Goal: Task Accomplishment & Management: Use online tool/utility

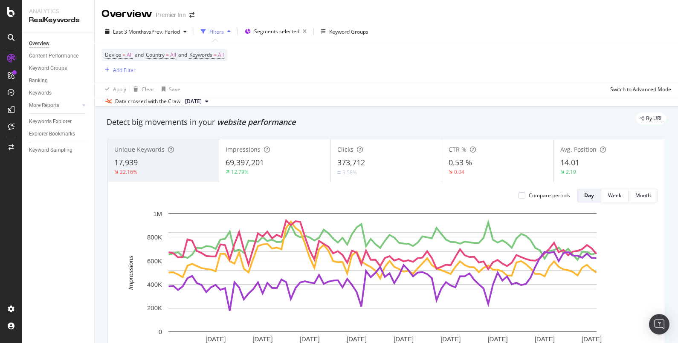
click at [58, 202] on div "Overview Content Performance Keyword Groups Ranking Keywords More Reports Count…" at bounding box center [58, 187] width 72 height 311
click at [320, 126] on div "Detect big movements in your website performance" at bounding box center [387, 122] width 560 height 11
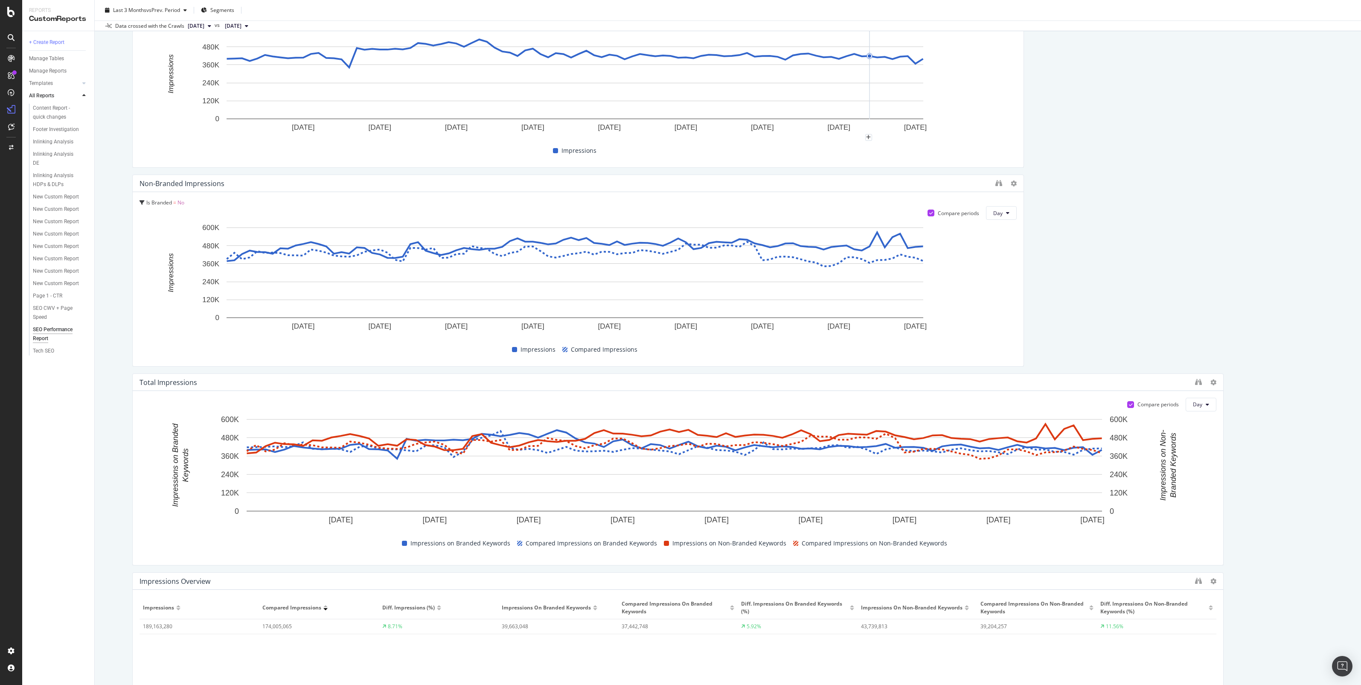
scroll to position [160, 0]
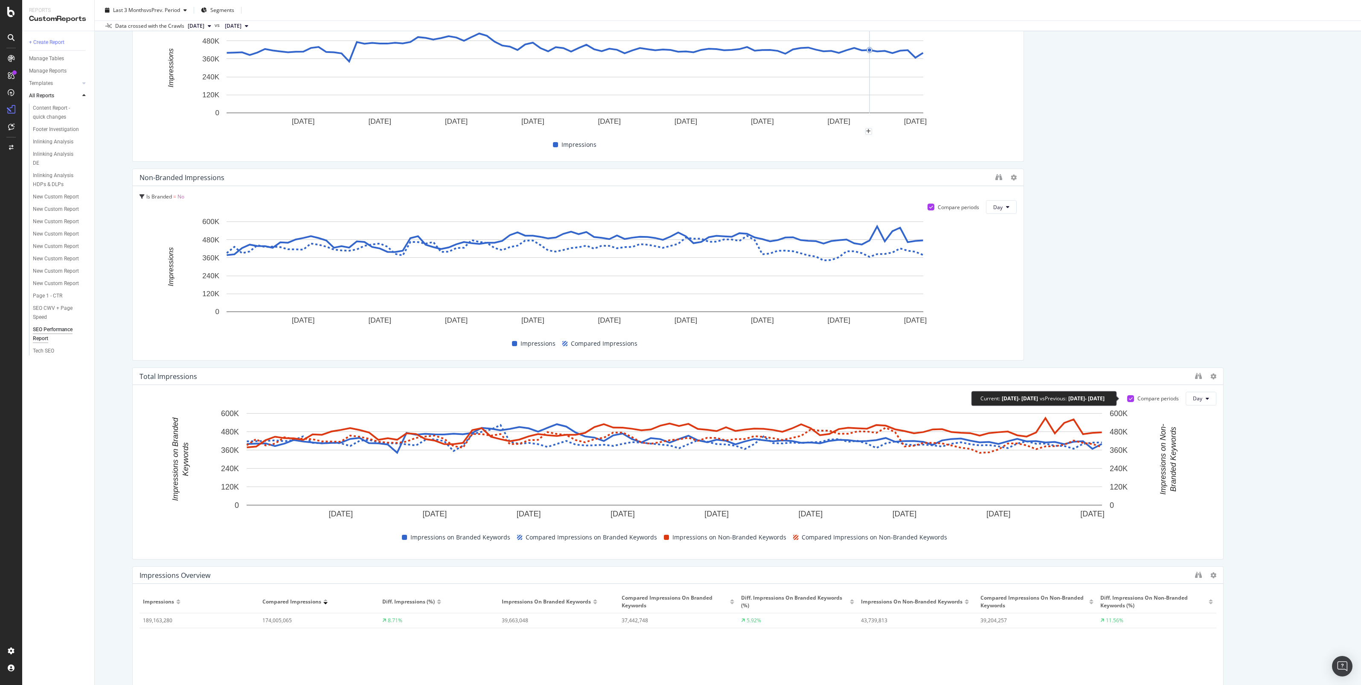
click at [1129, 399] on icon at bounding box center [1131, 398] width 4 height 4
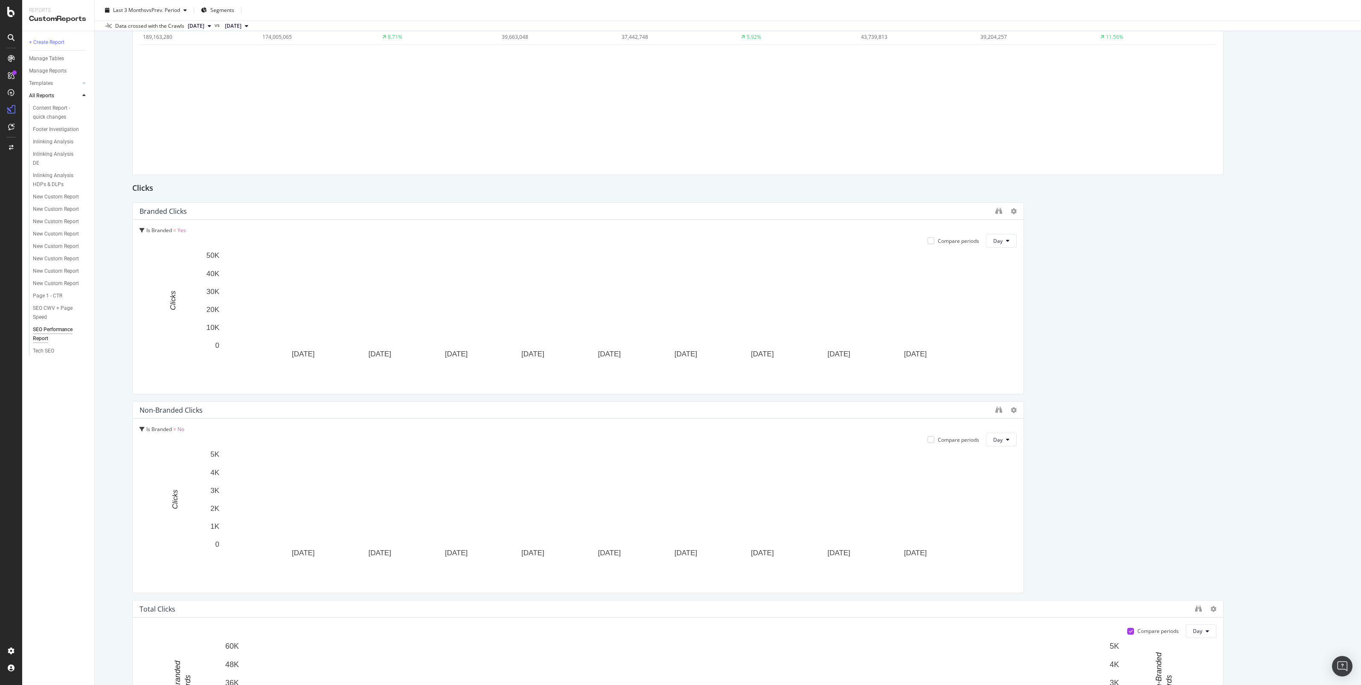
scroll to position [907, 0]
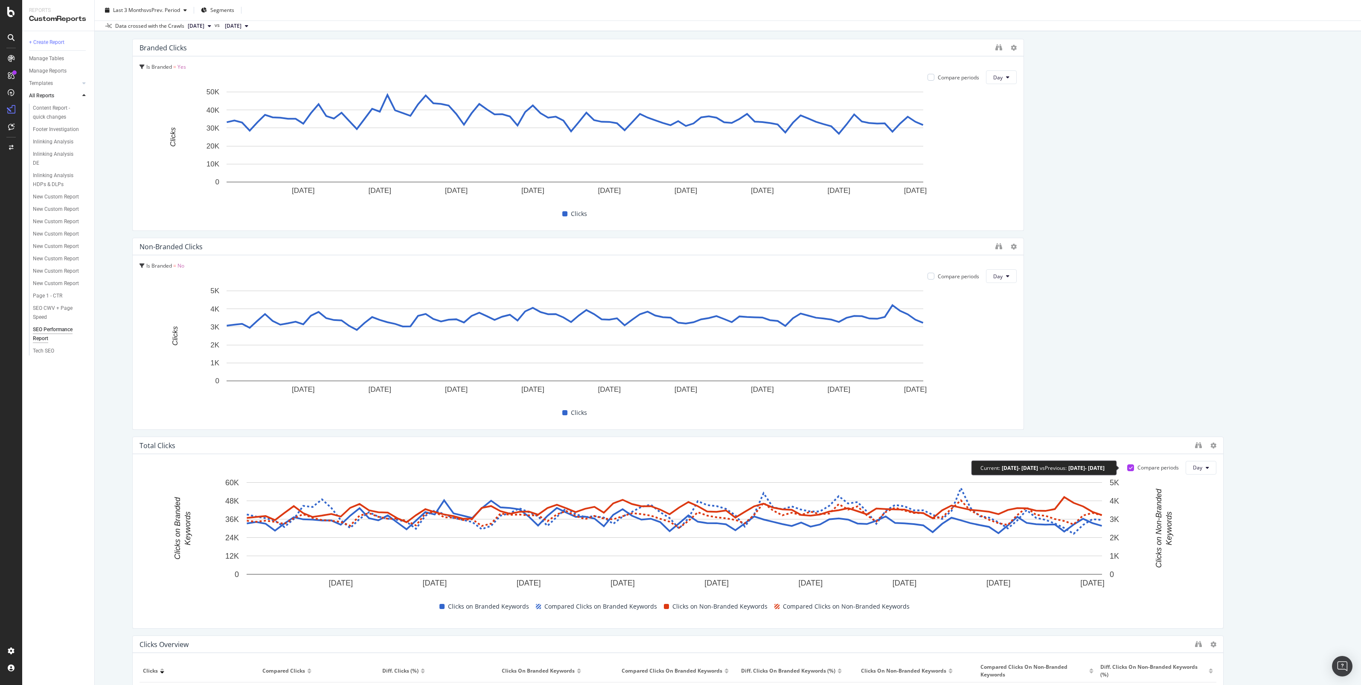
click at [1129, 466] on icon at bounding box center [1131, 467] width 4 height 4
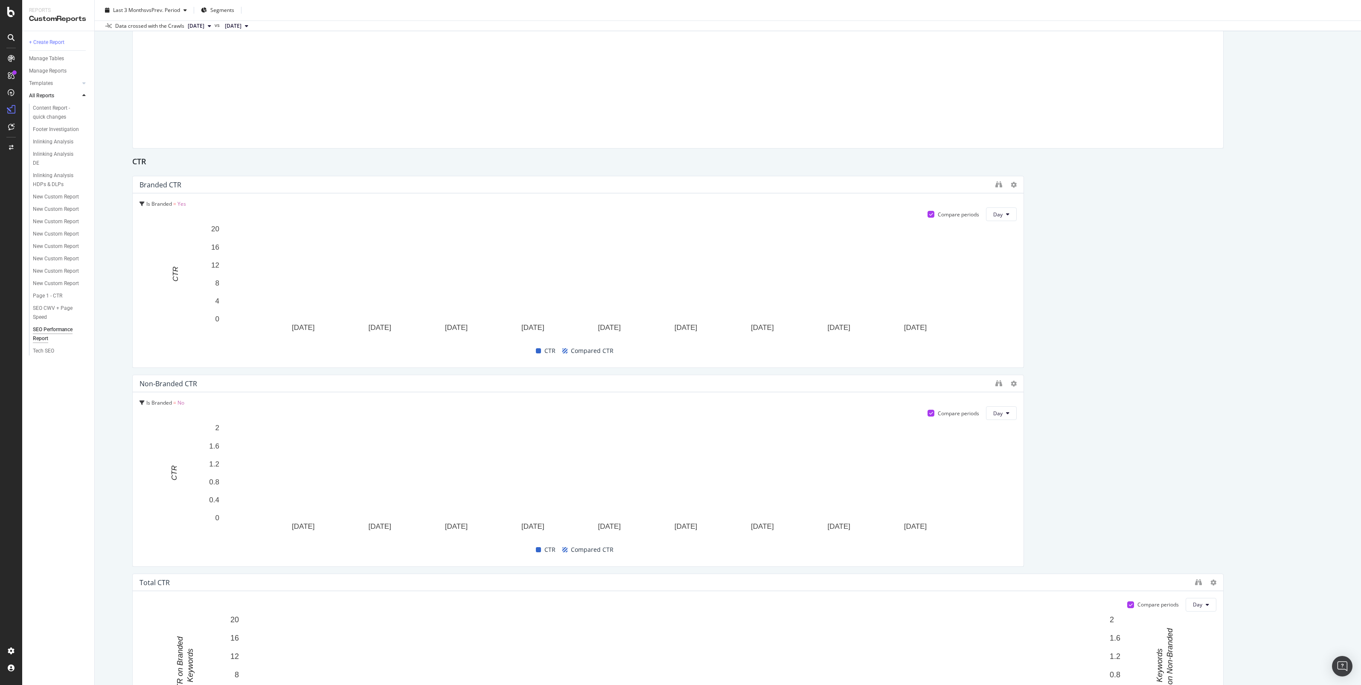
scroll to position [1707, 0]
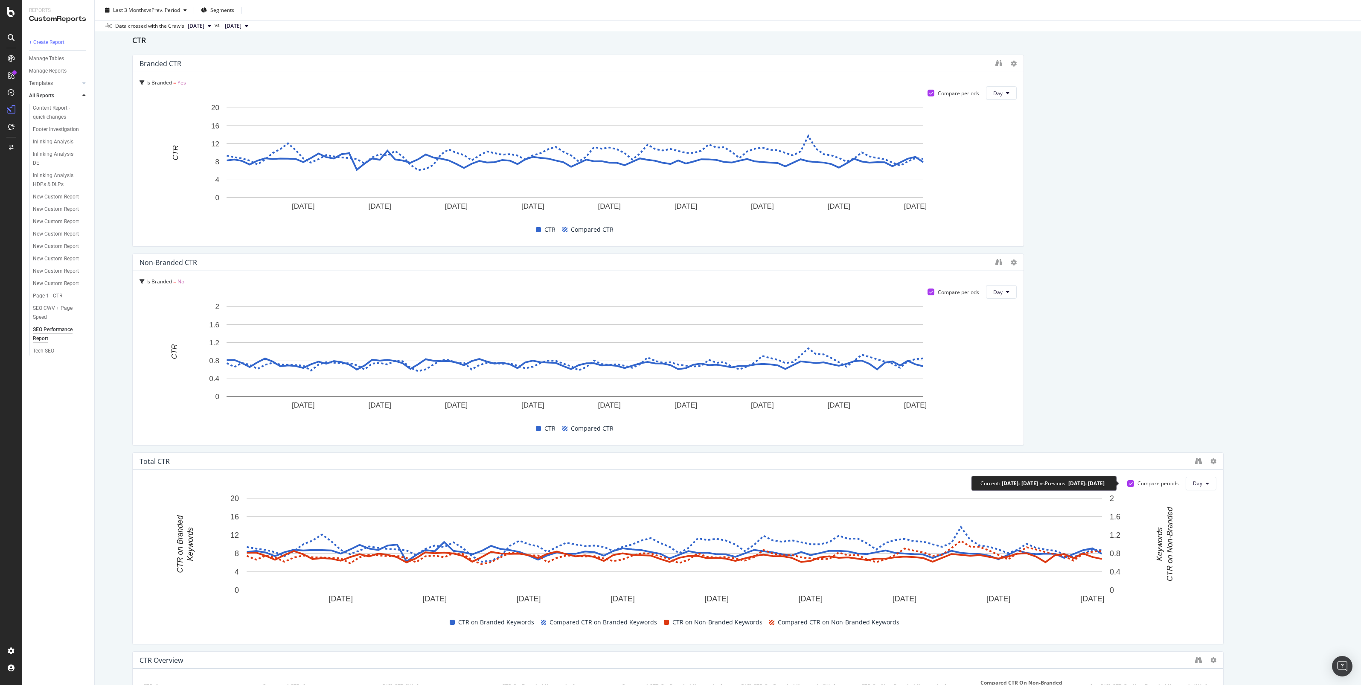
click at [1129, 483] on icon at bounding box center [1131, 483] width 4 height 4
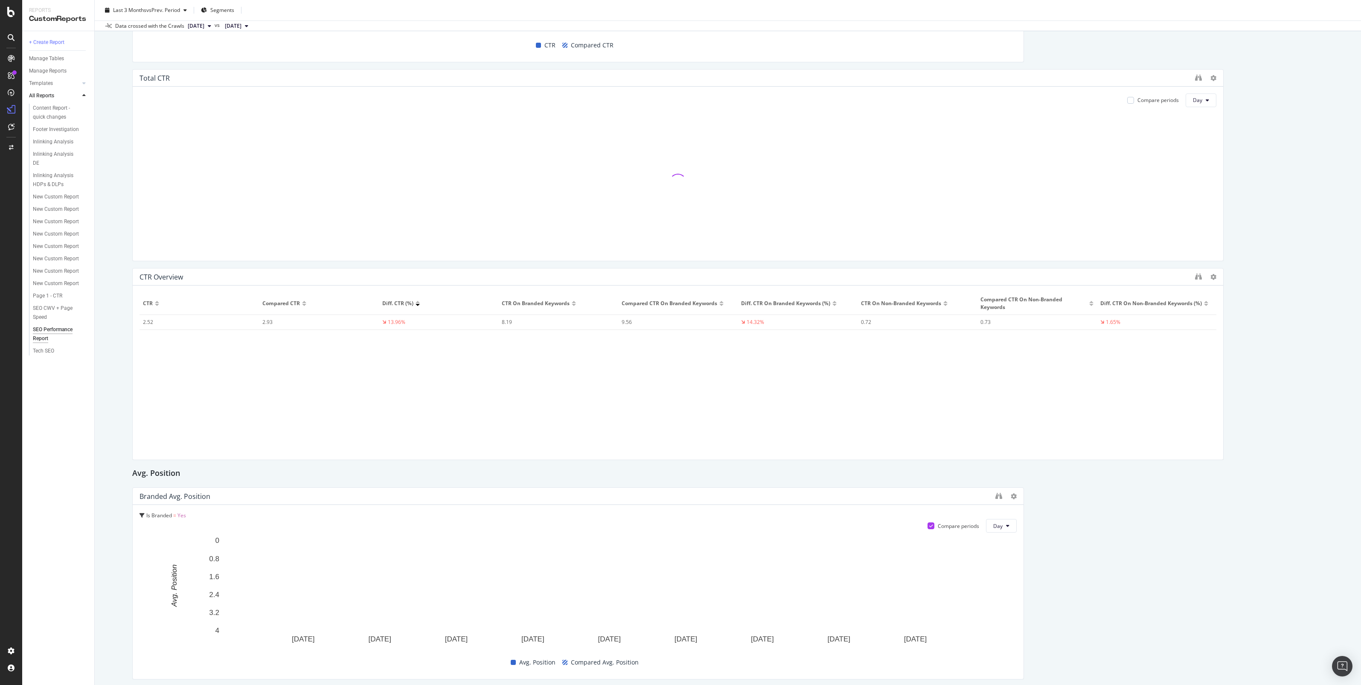
scroll to position [2507, 0]
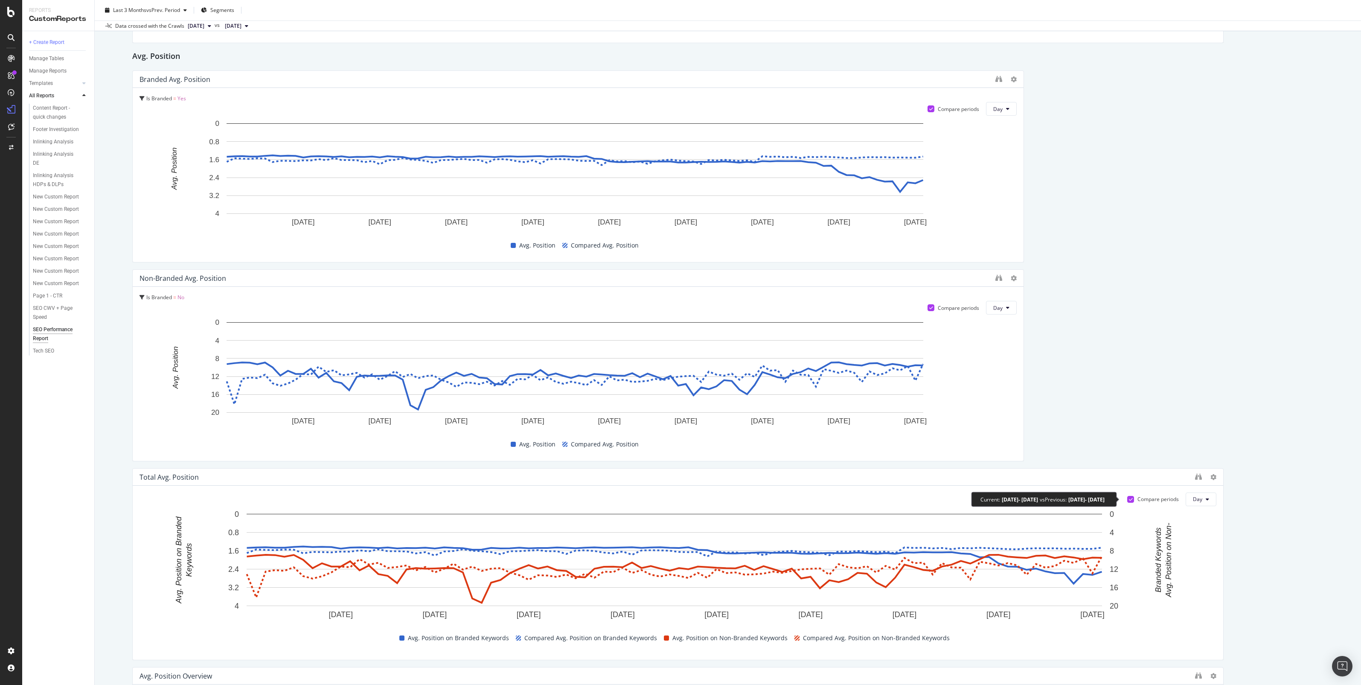
click at [1129, 500] on icon at bounding box center [1131, 499] width 4 height 4
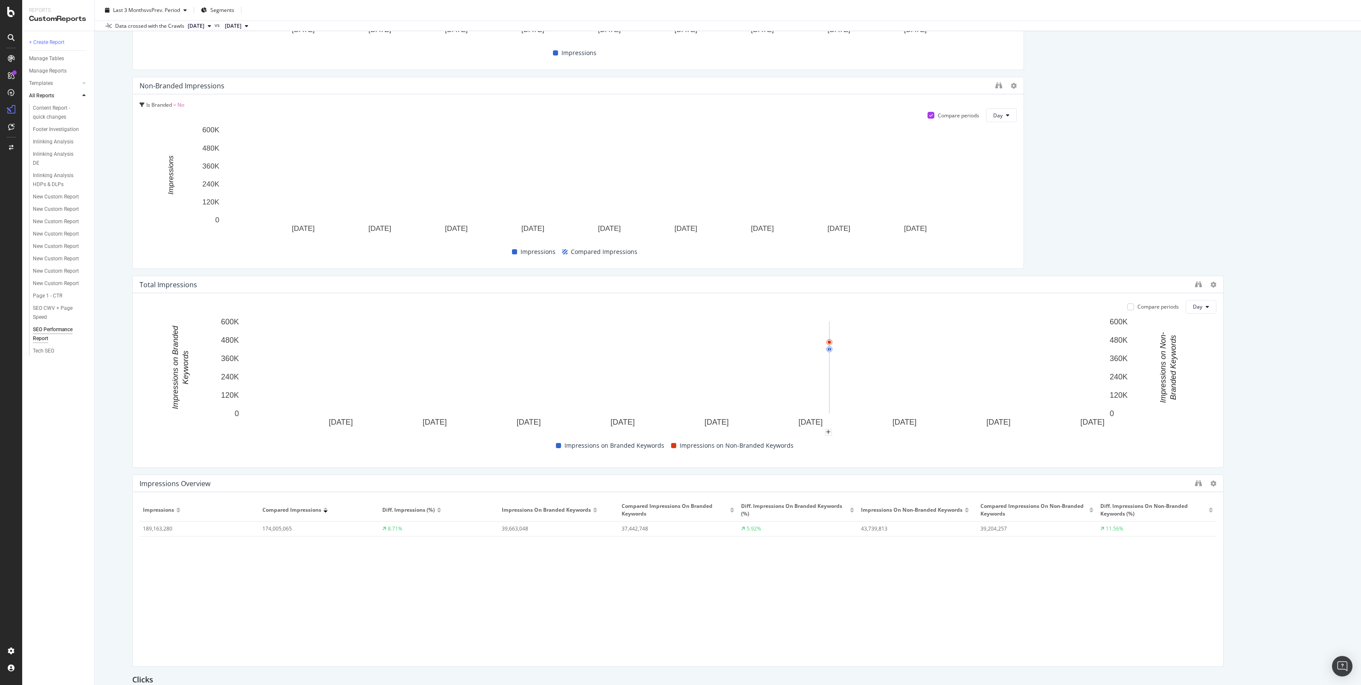
scroll to position [267, 0]
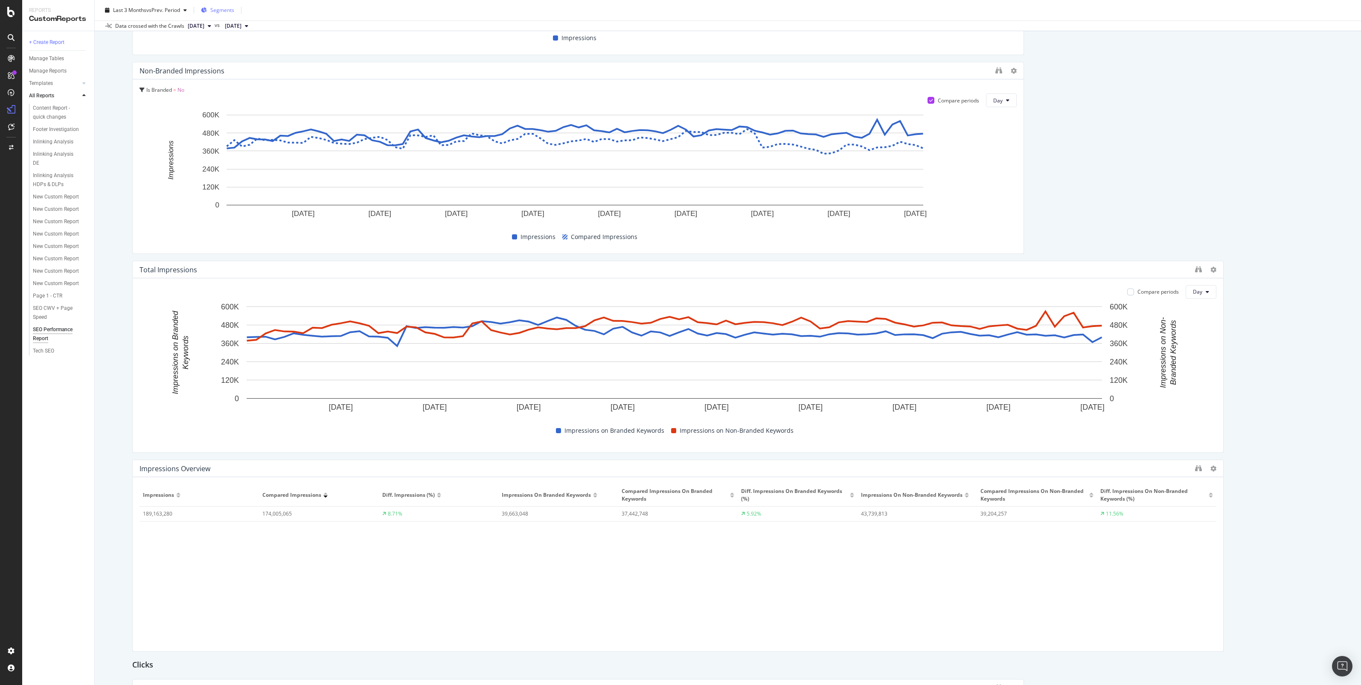
click at [212, 12] on div "Segments" at bounding box center [217, 10] width 33 height 13
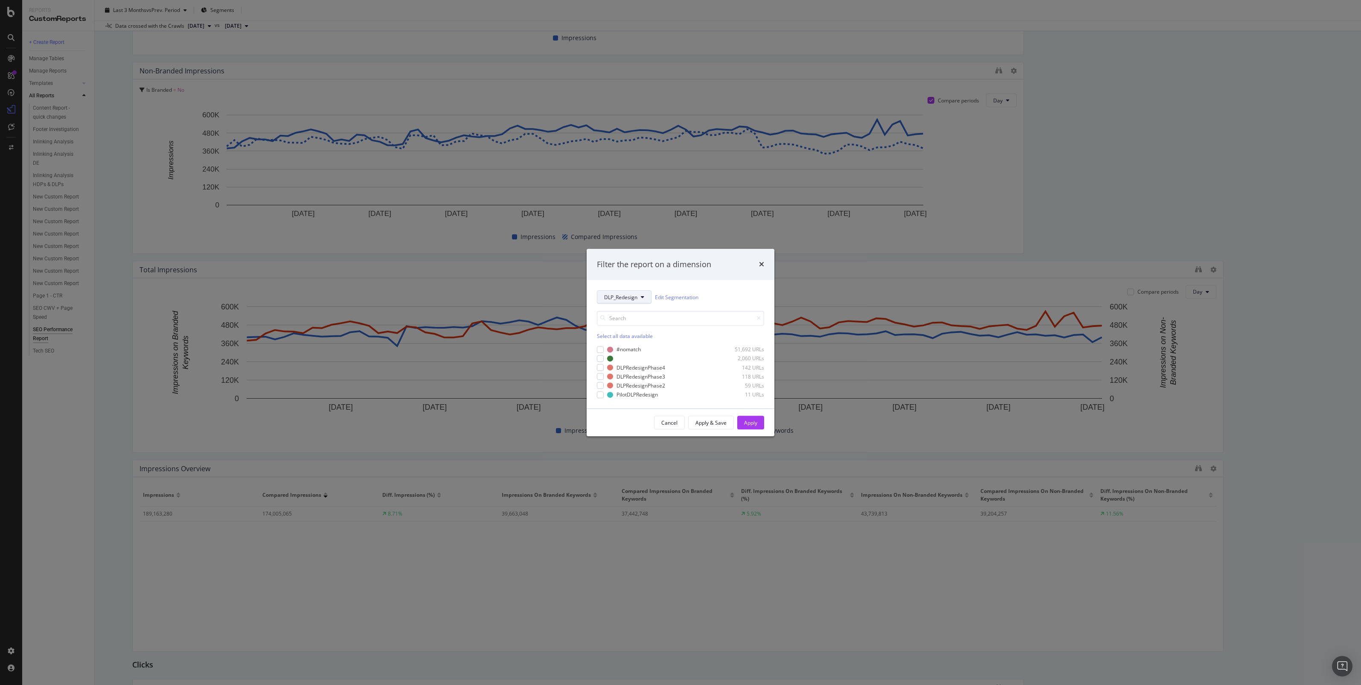
click at [621, 298] on span "DLP_Redesign" at bounding box center [620, 297] width 33 height 7
click at [625, 327] on span "pagetype" at bounding box center [627, 328] width 46 height 8
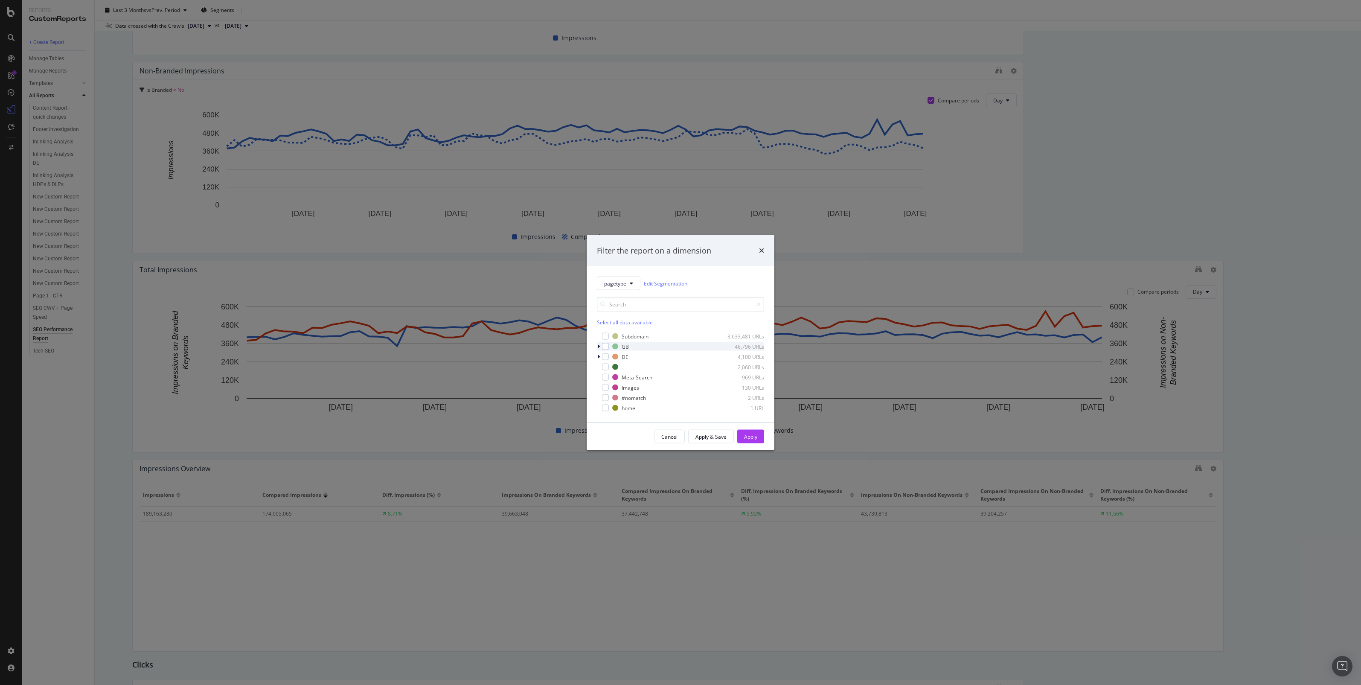
drag, startPoint x: 604, startPoint y: 347, endPoint x: 617, endPoint y: 350, distance: 13.7
click at [604, 347] on div "modal" at bounding box center [605, 346] width 7 height 7
drag, startPoint x: 758, startPoint y: 438, endPoint x: 830, endPoint y: 668, distance: 240.5
click at [758, 437] on button "Apply" at bounding box center [750, 437] width 27 height 14
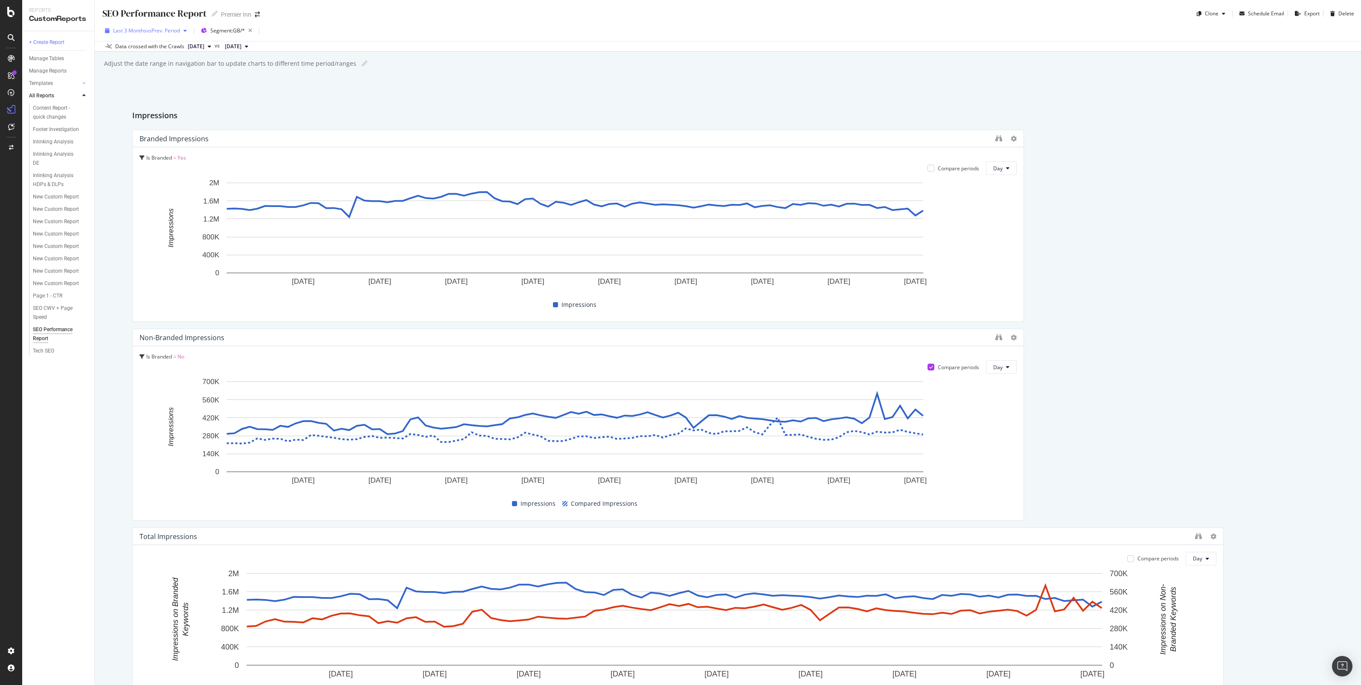
click at [151, 31] on span "vs Prev. Period" at bounding box center [163, 30] width 34 height 7
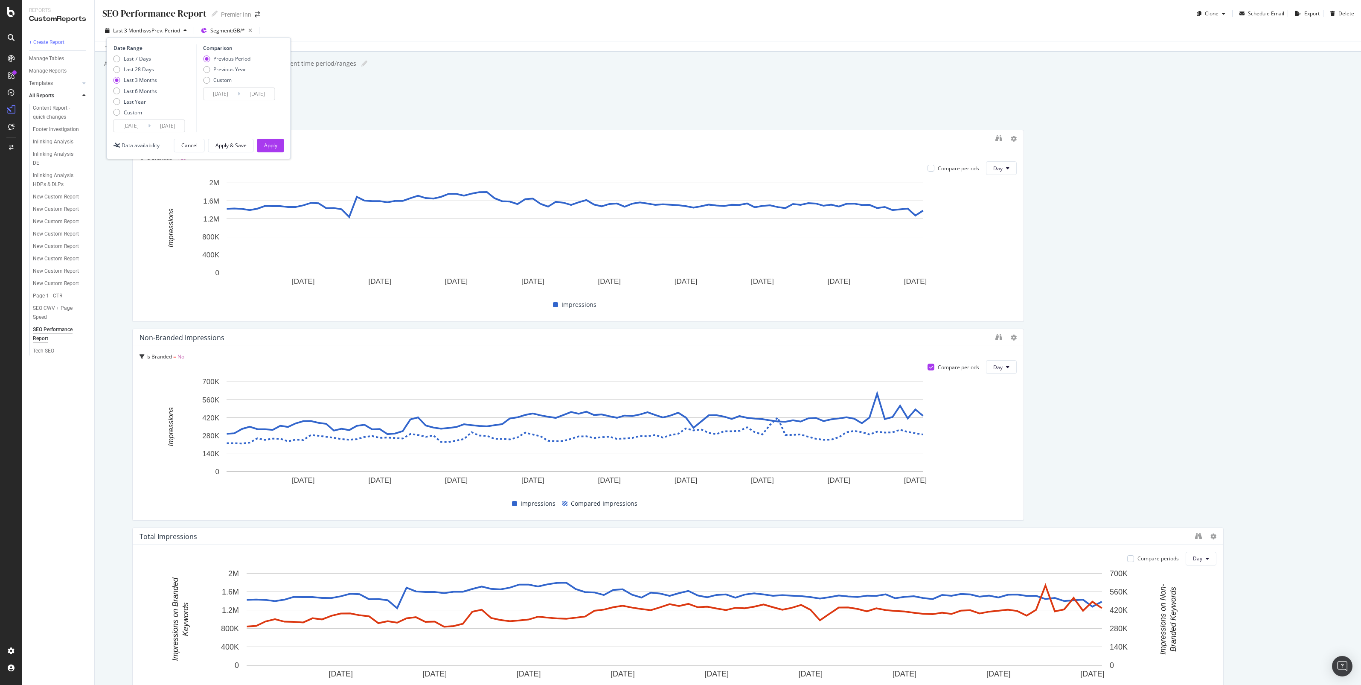
drag, startPoint x: 116, startPoint y: 102, endPoint x: 132, endPoint y: 107, distance: 16.9
click at [116, 102] on div "Last Year" at bounding box center [116, 101] width 7 height 7
type input "[DATE]"
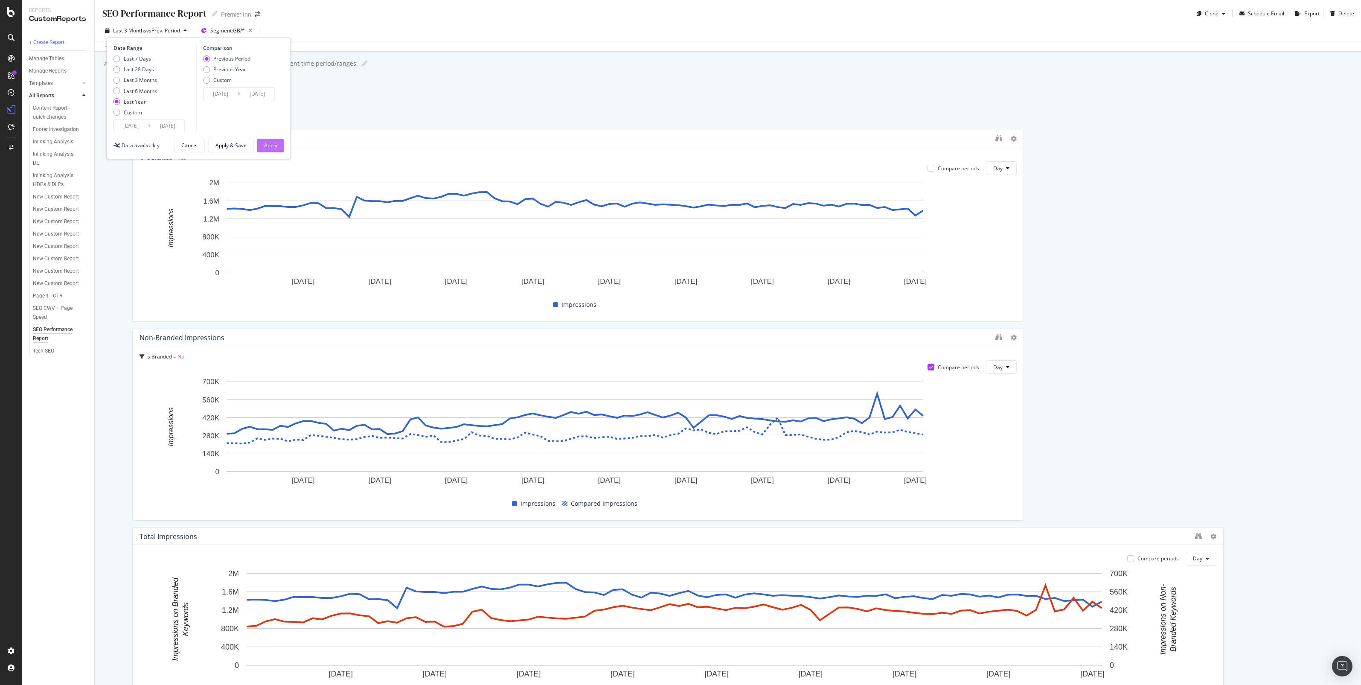
click at [267, 146] on div "Apply" at bounding box center [270, 145] width 13 height 7
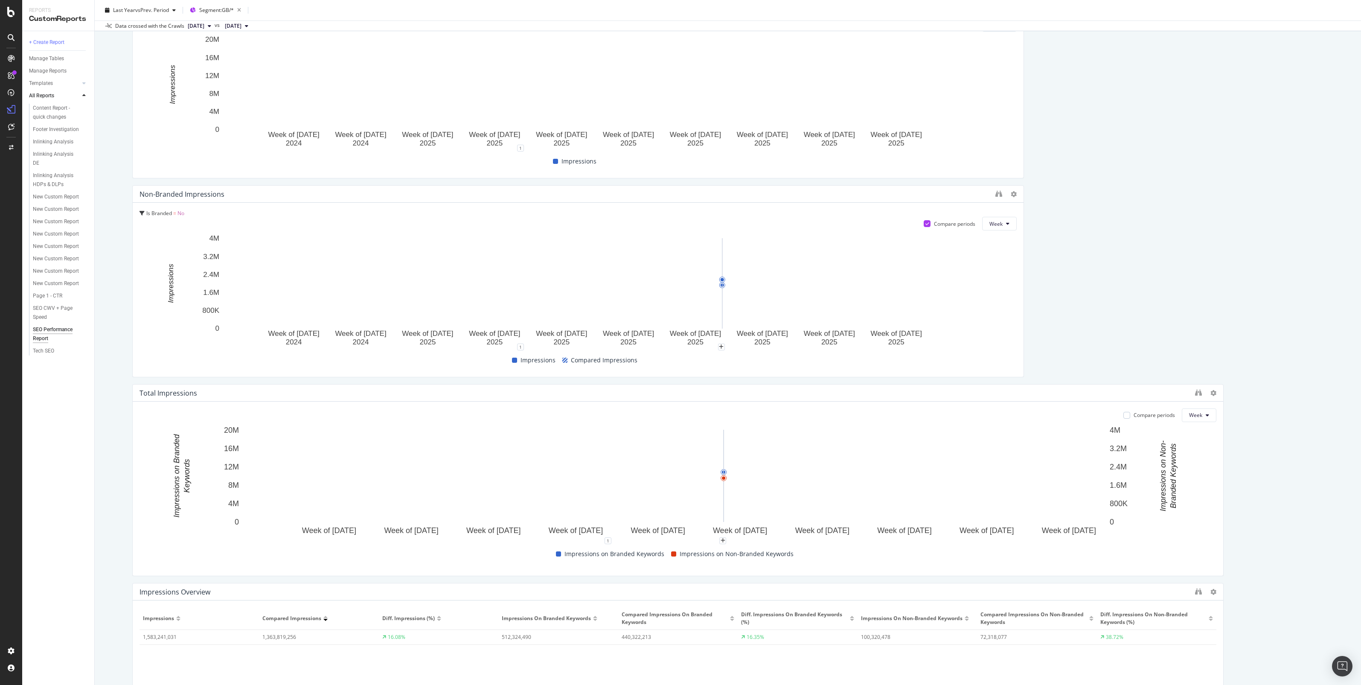
scroll to position [267, 0]
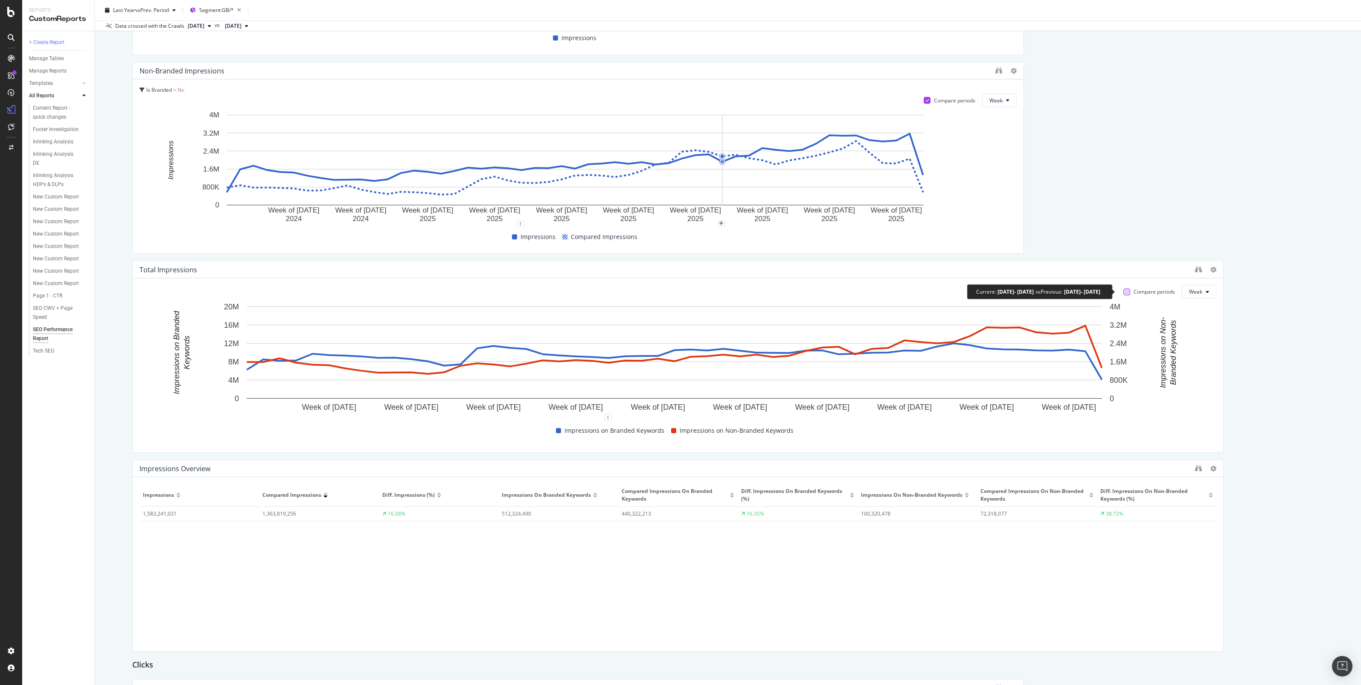
click at [1117, 289] on div "Compare periods Week" at bounding box center [1167, 292] width 100 height 14
click at [1123, 291] on div at bounding box center [1126, 291] width 7 height 7
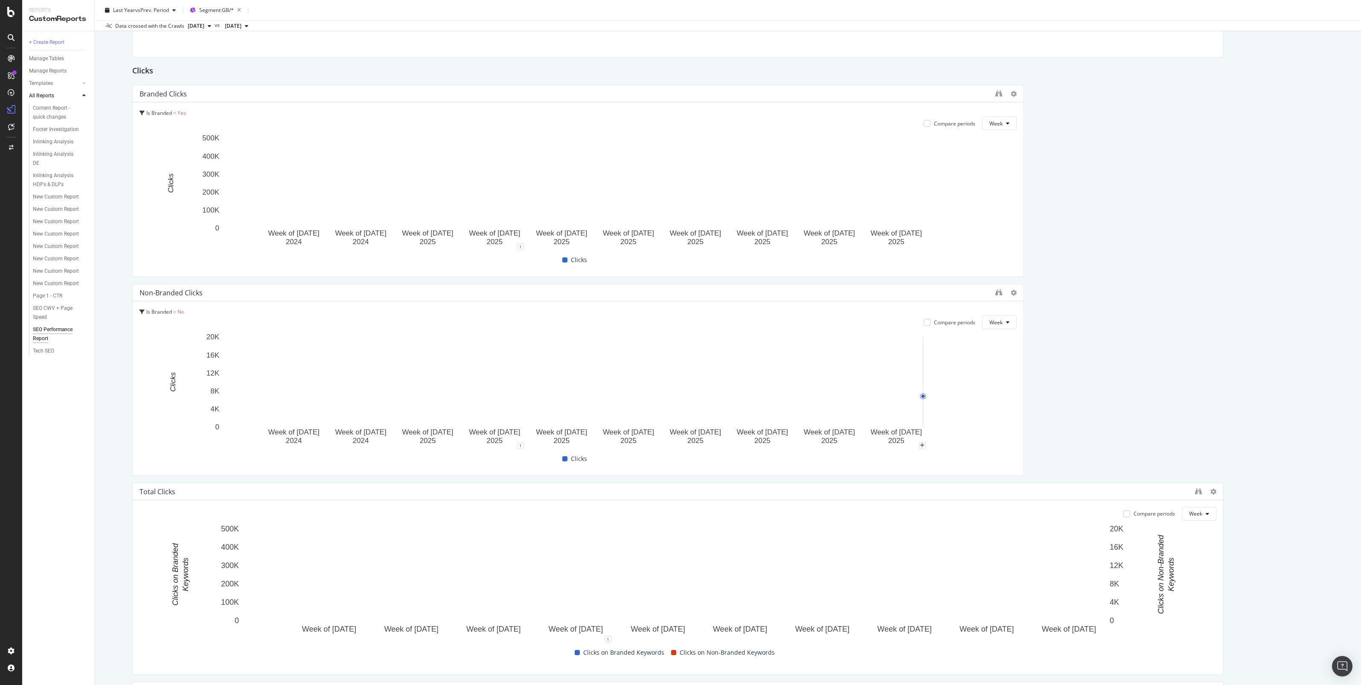
scroll to position [960, 0]
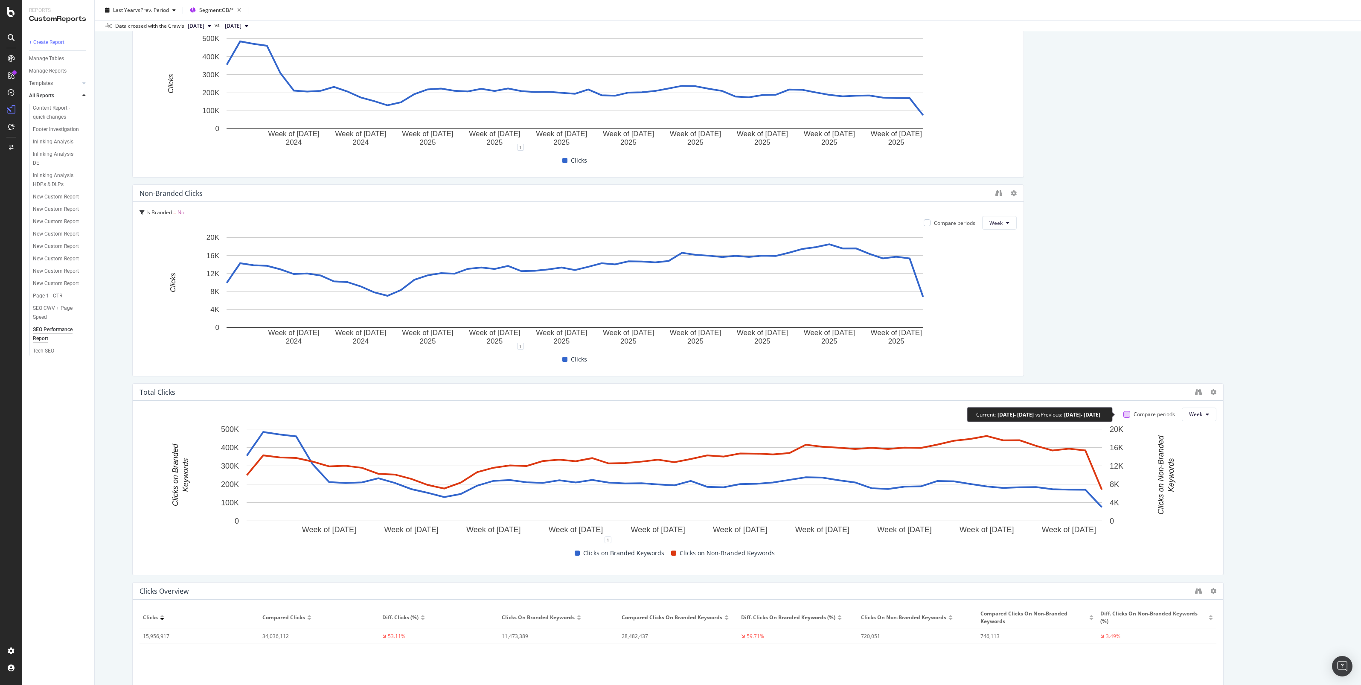
click at [1123, 411] on div at bounding box center [1126, 414] width 7 height 7
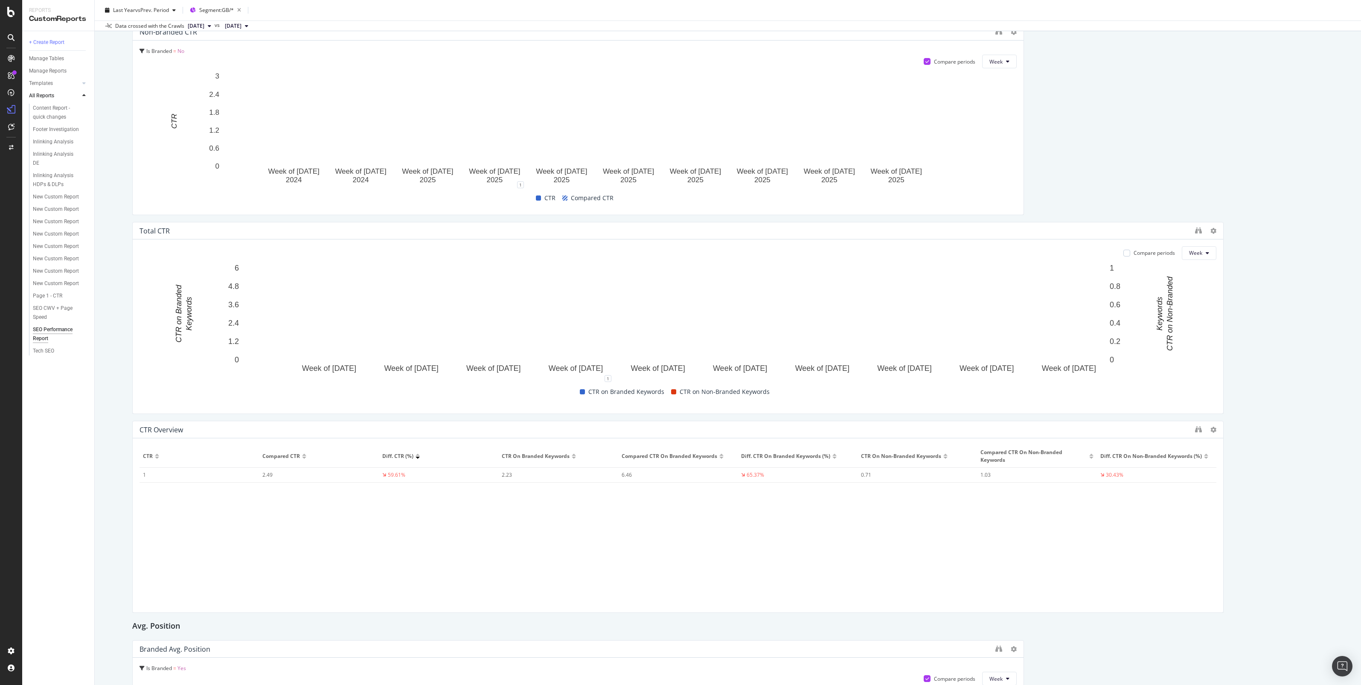
scroll to position [2080, 0]
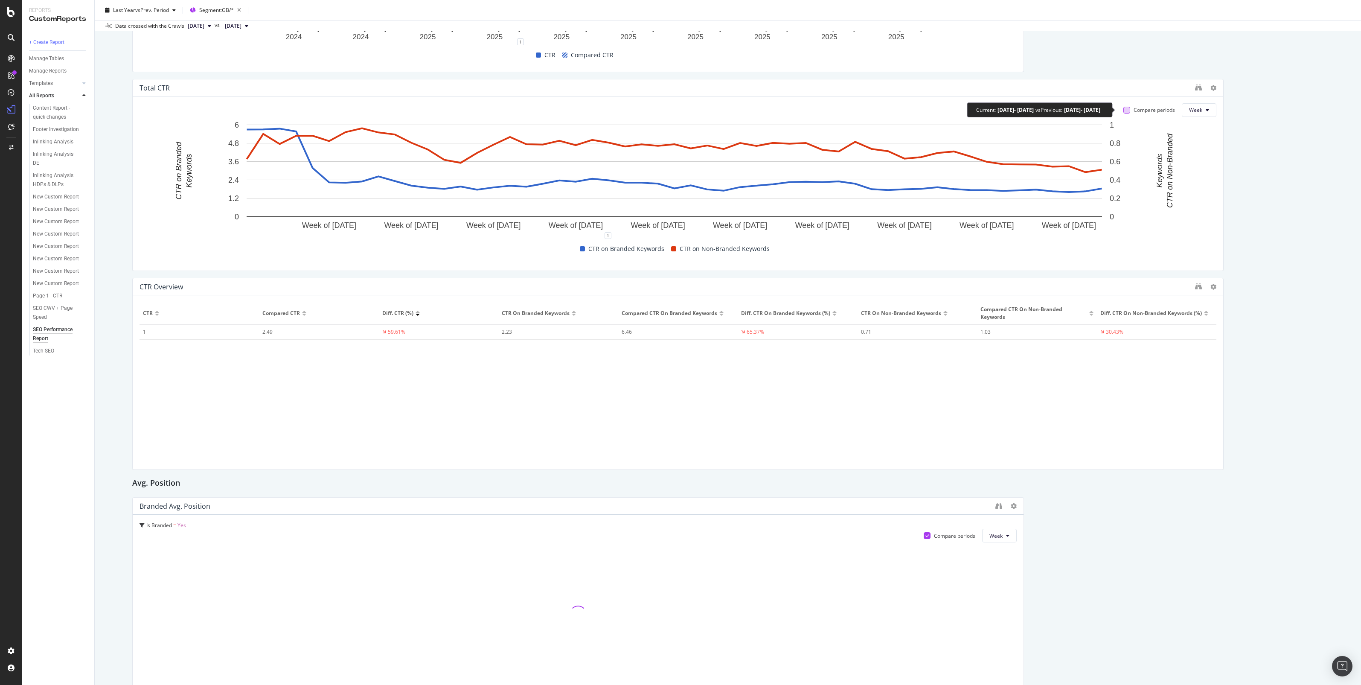
click at [1123, 110] on div at bounding box center [1126, 110] width 7 height 7
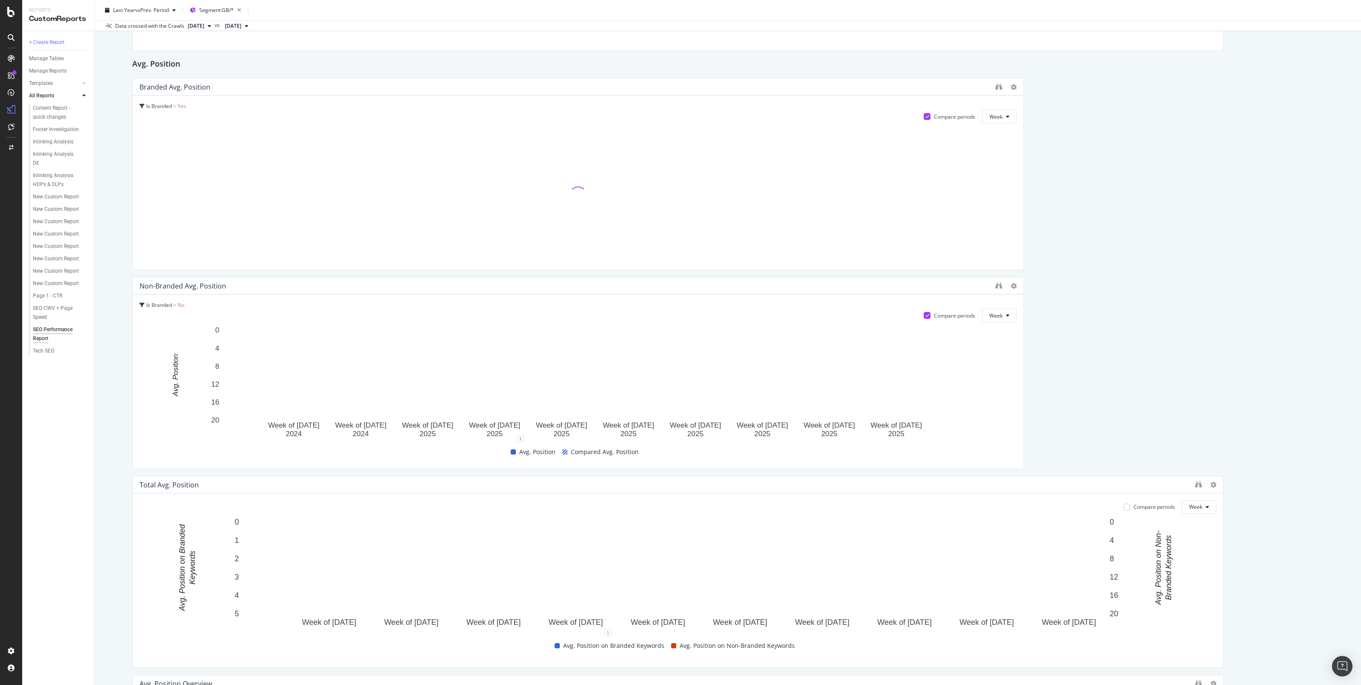
scroll to position [2613, 0]
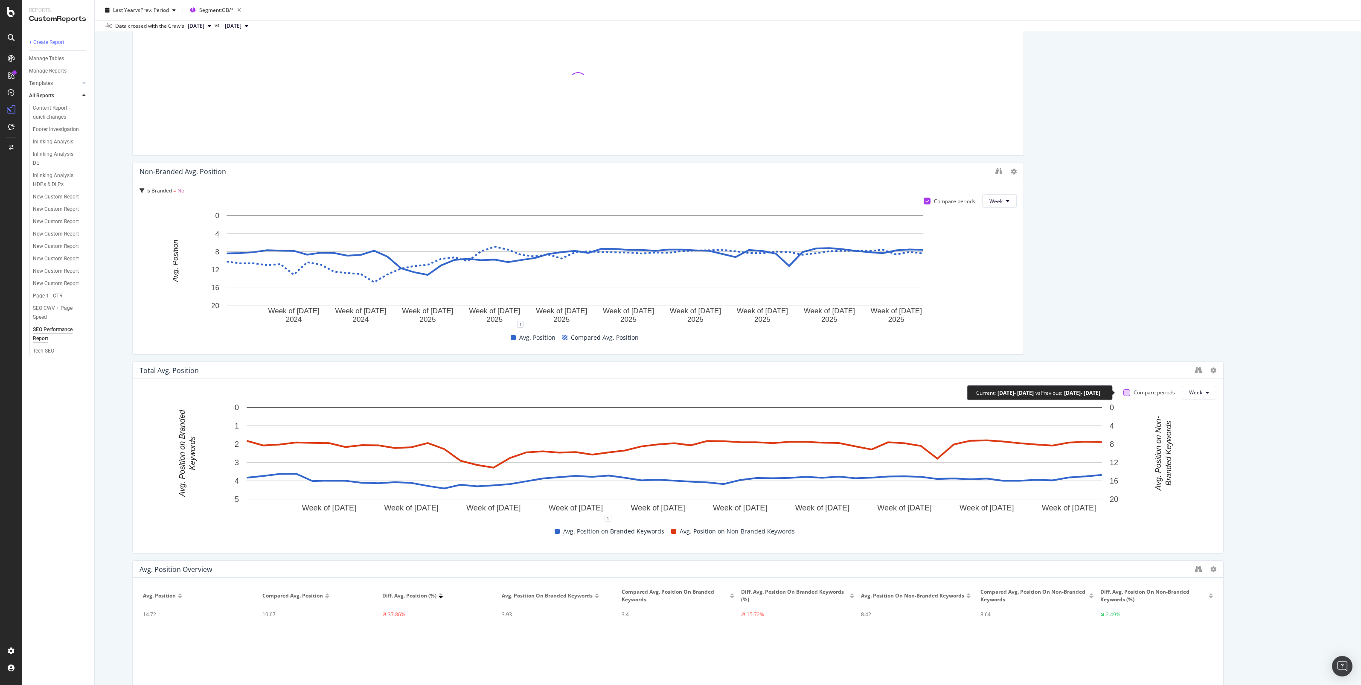
click at [1123, 393] on div at bounding box center [1126, 392] width 7 height 7
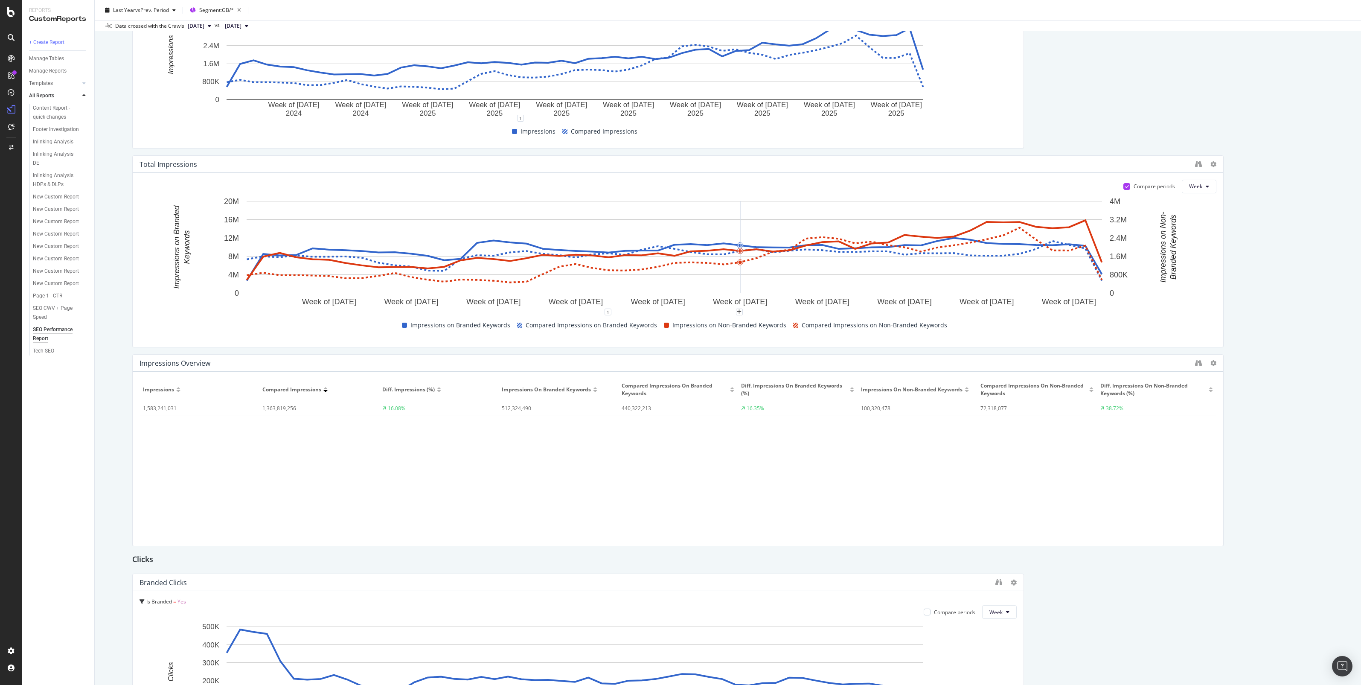
scroll to position [401, 0]
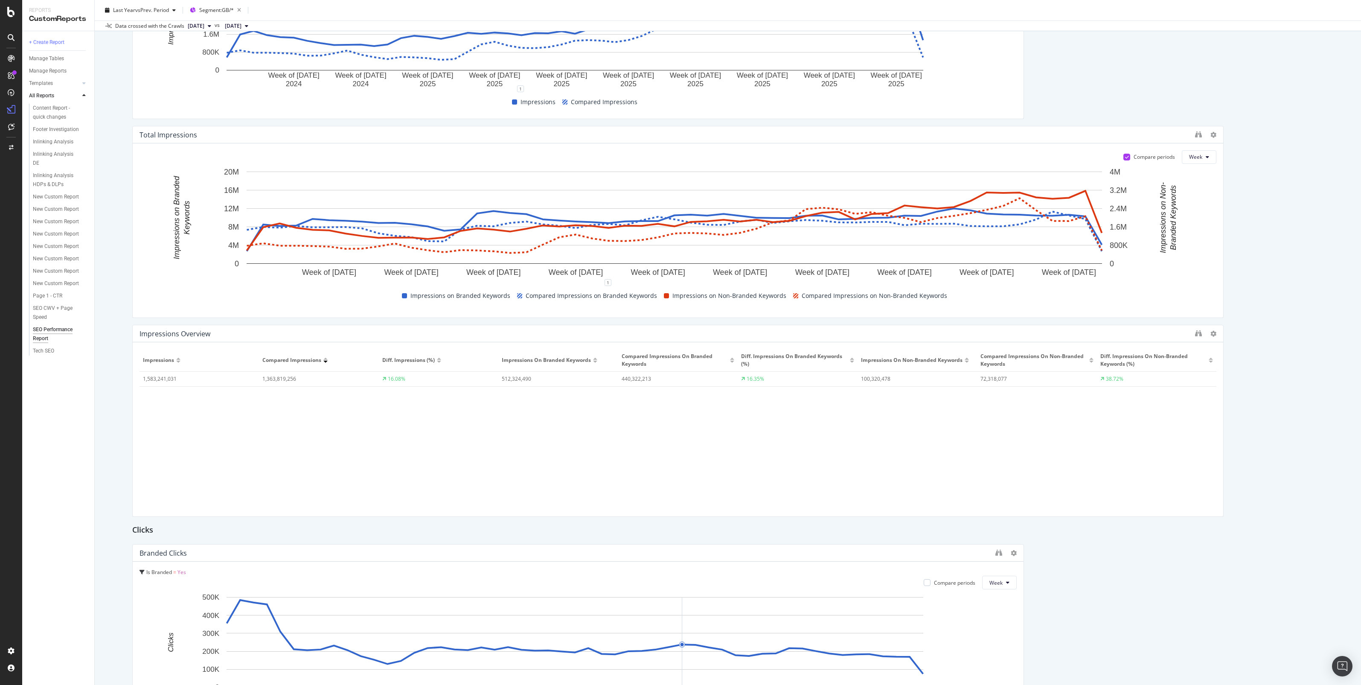
drag, startPoint x: 1225, startPoint y: 599, endPoint x: 1189, endPoint y: 622, distance: 42.6
